Goal: Information Seeking & Learning: Find specific fact

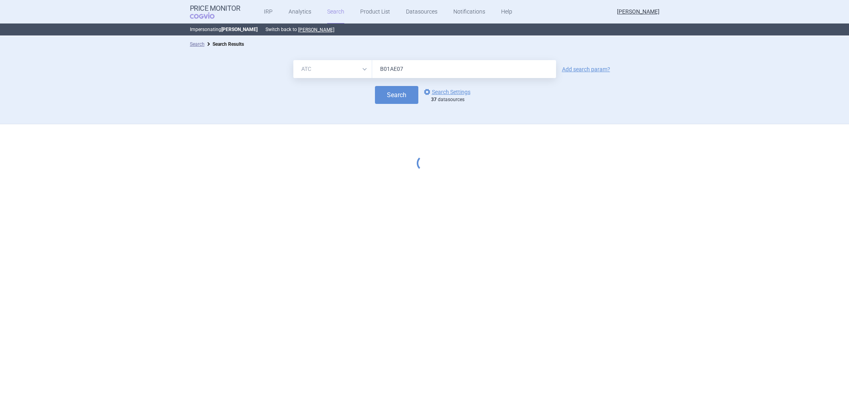
select select "atc"
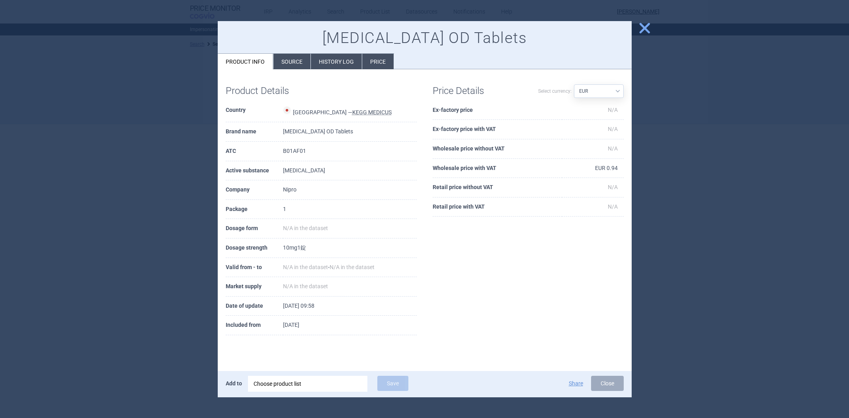
select select "atc"
select select "EUR"
click at [208, 89] on div at bounding box center [424, 209] width 849 height 418
